Goal: Task Accomplishment & Management: Manage account settings

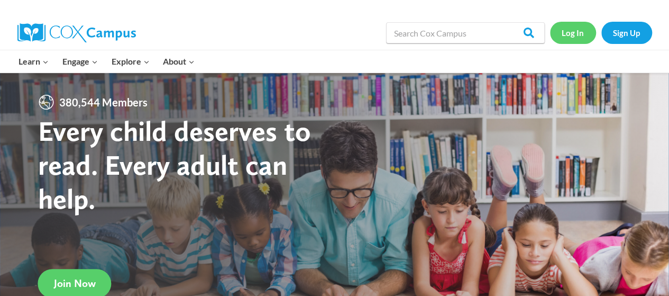
click at [565, 32] on link "Log In" at bounding box center [573, 33] width 46 height 22
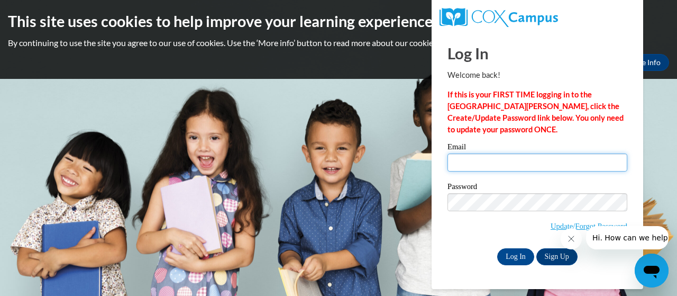
click at [474, 161] on input "Email" at bounding box center [538, 162] width 180 height 18
paste input "[PERSON_NAME][EMAIL_ADDRESS][PERSON_NAME][DOMAIN_NAME]"
type input "[PERSON_NAME][EMAIL_ADDRESS][PERSON_NAME][DOMAIN_NAME]"
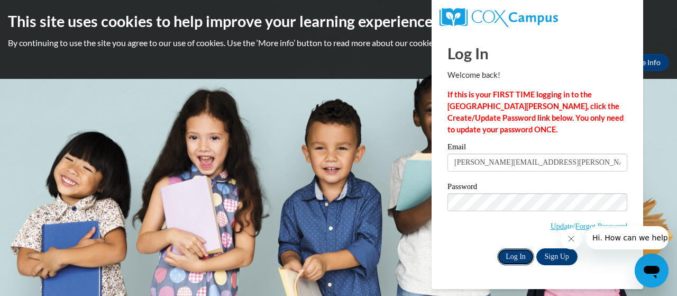
click at [510, 255] on input "Log In" at bounding box center [515, 256] width 37 height 17
